Goal: Download file/media

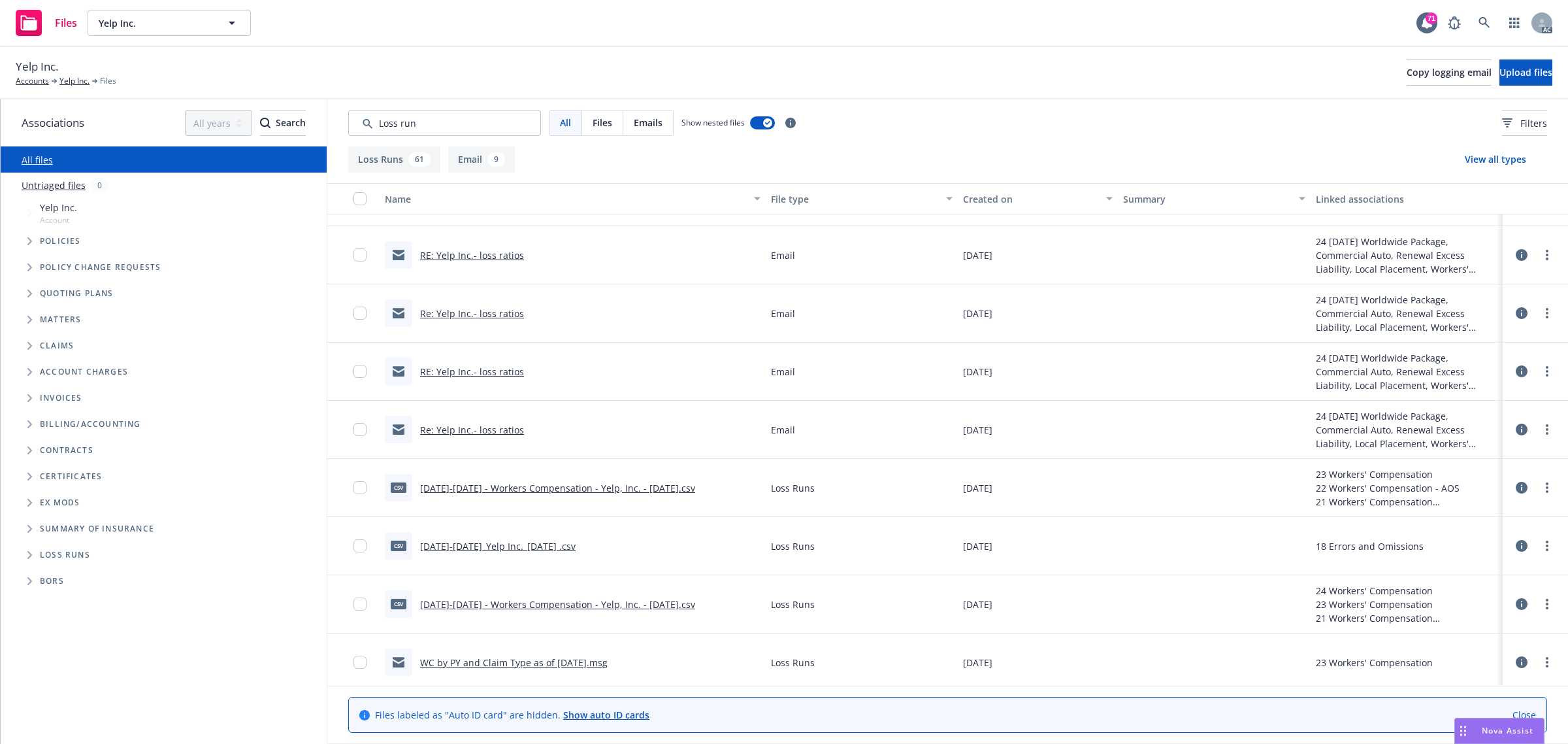
scroll to position [3563, 0]
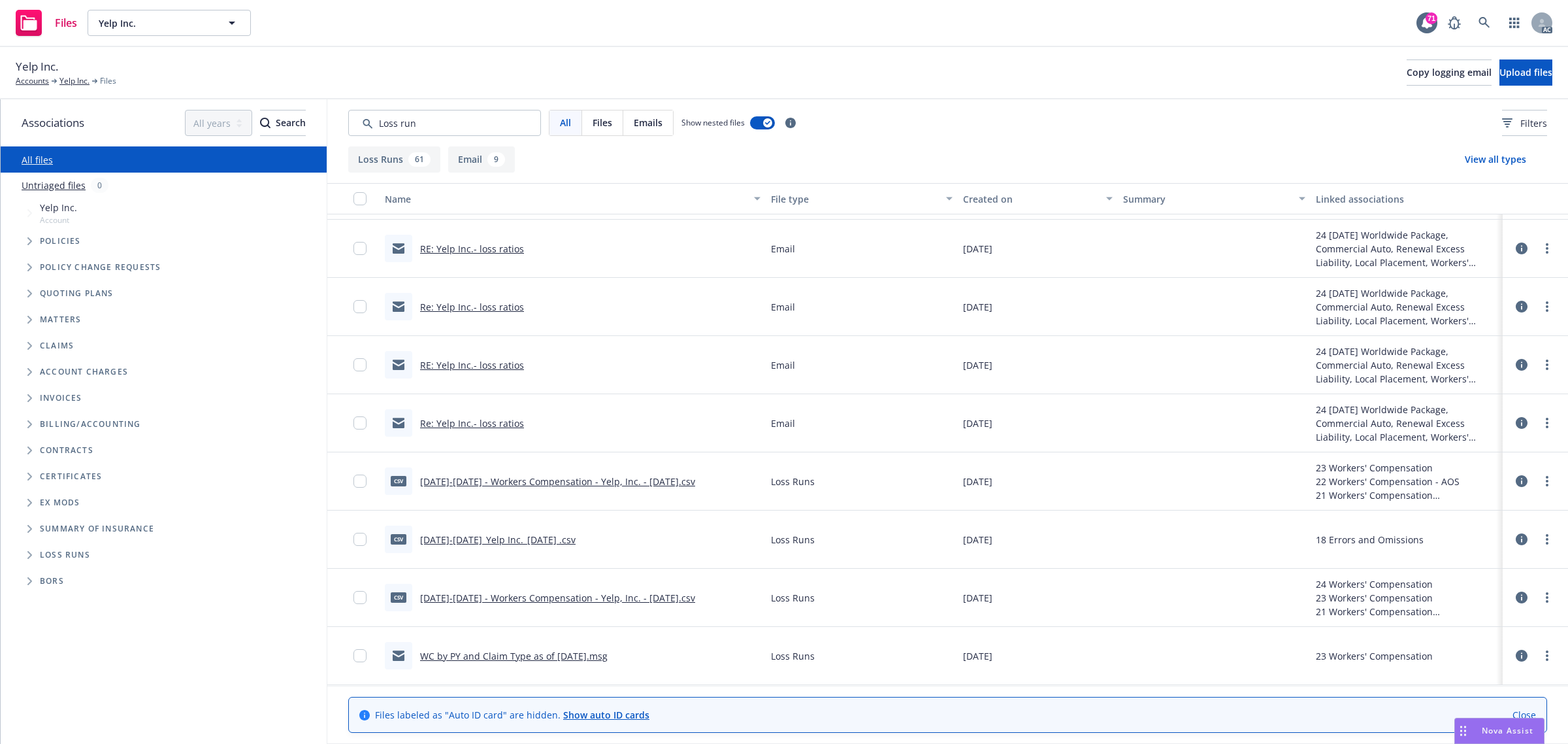
click at [528, 596] on link "[DATE]-[DATE] - Workers Compensation - Yelp, Inc. - [DATE].csv" at bounding box center [558, 597] width 275 height 12
click at [527, 596] on link "[DATE]-[DATE] - Workers Compensation - Yelp, Inc. - [DATE].csv" at bounding box center [558, 597] width 275 height 12
